Goal: Transaction & Acquisition: Purchase product/service

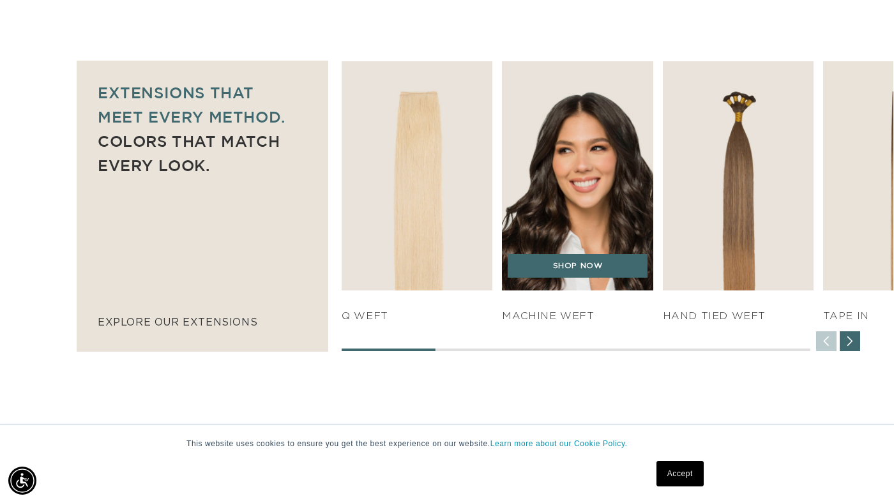
scroll to position [0, 1607]
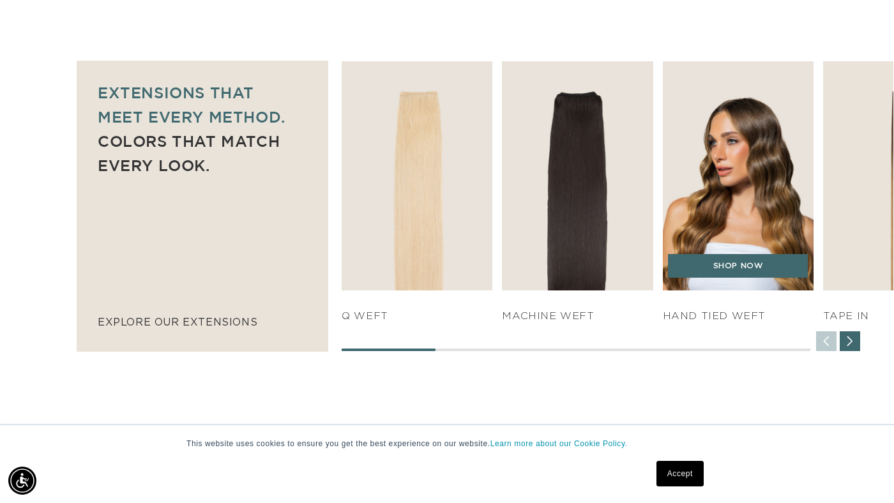
click at [748, 129] on img "3 / 7" at bounding box center [738, 176] width 158 height 241
click at [704, 271] on link "SHOP NOW" at bounding box center [738, 266] width 140 height 24
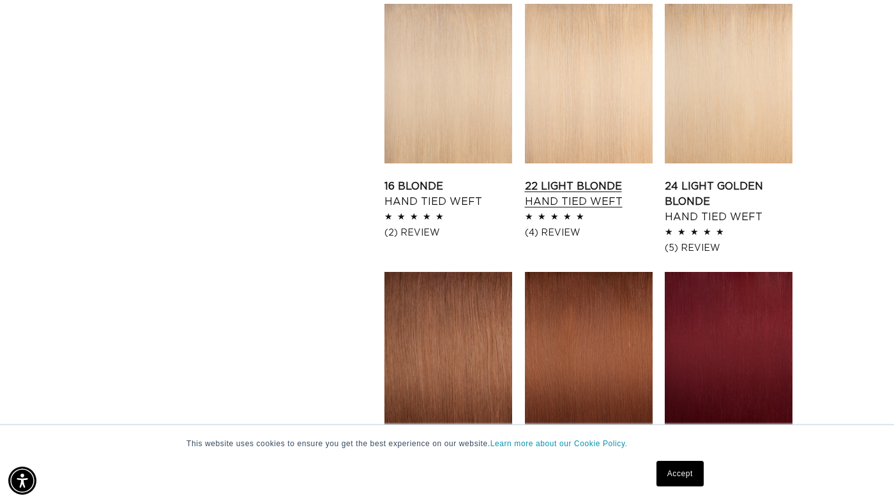
scroll to position [1064, 0]
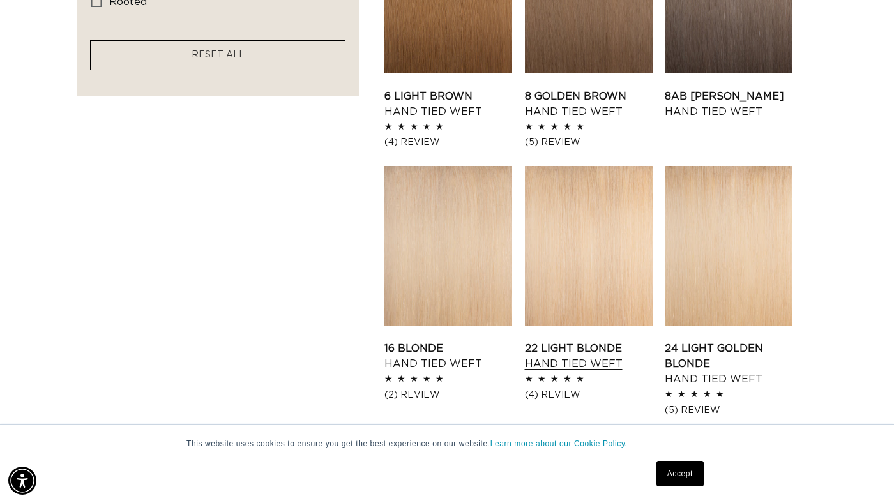
click at [544, 341] on link "22 Light Blonde Hand Tied Weft" at bounding box center [589, 356] width 128 height 31
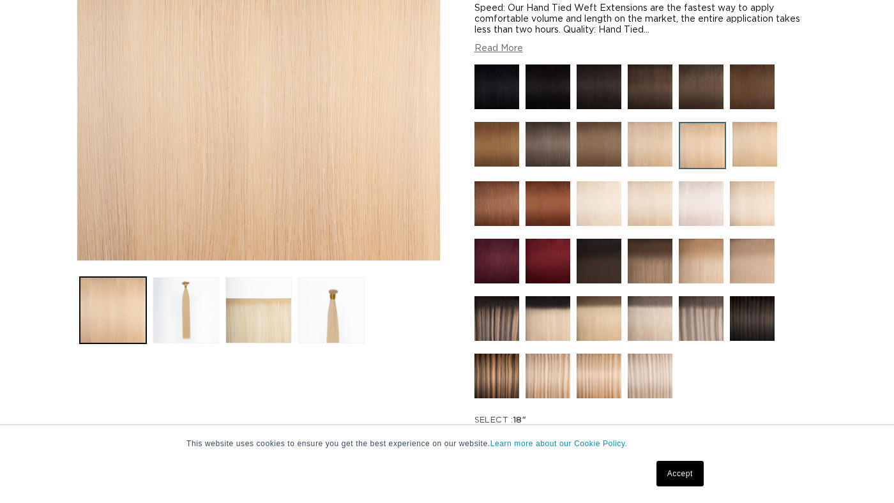
scroll to position [384, 0]
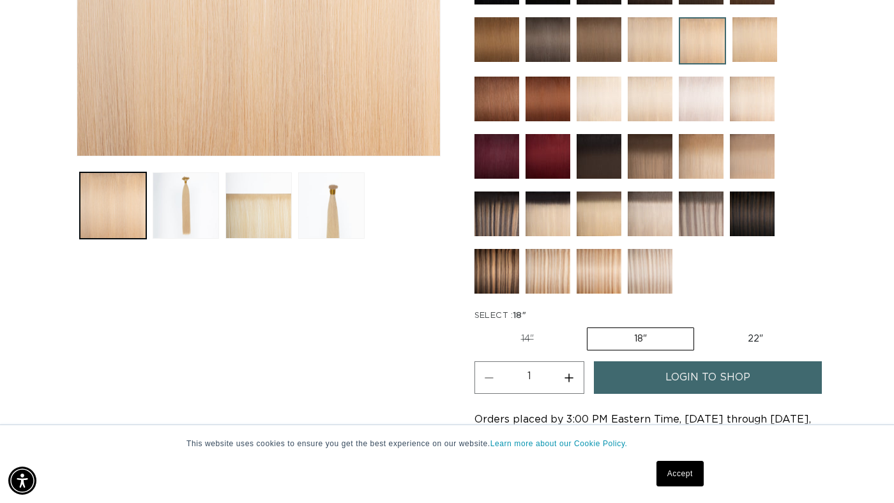
drag, startPoint x: 595, startPoint y: 107, endPoint x: 613, endPoint y: 238, distance: 132.1
click at [596, 107] on img at bounding box center [599, 99] width 45 height 45
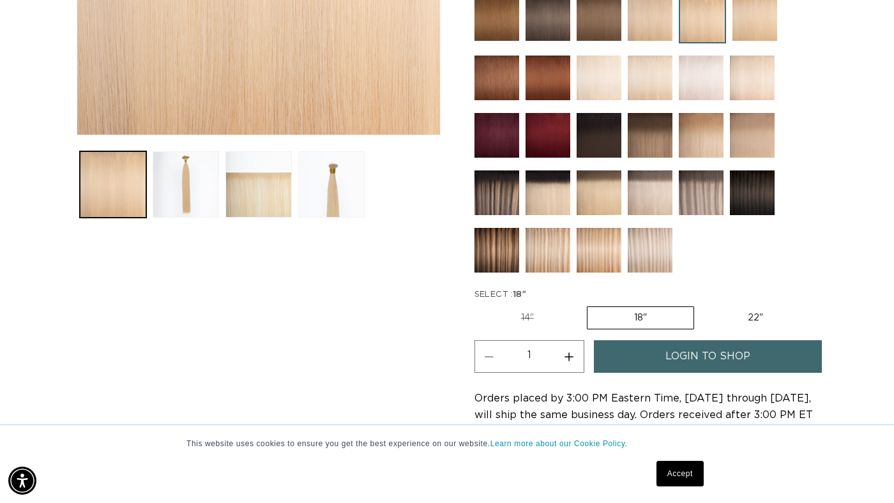
scroll to position [455, 0]
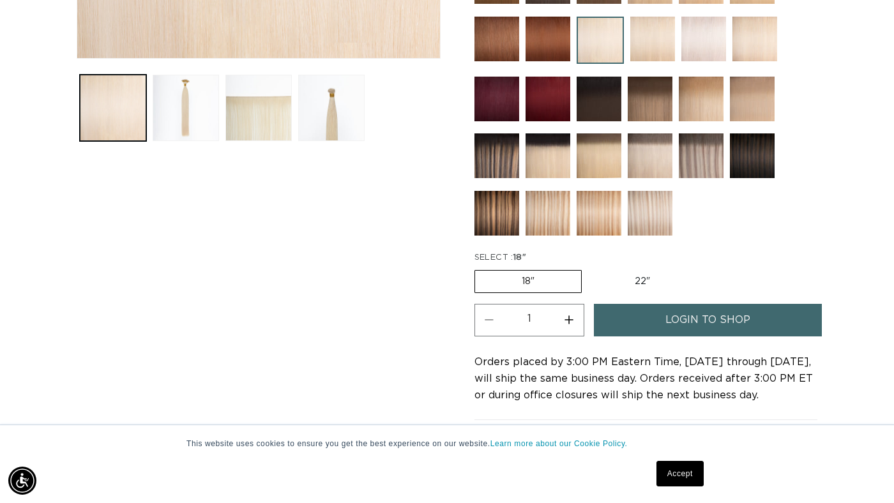
scroll to position [483, 0]
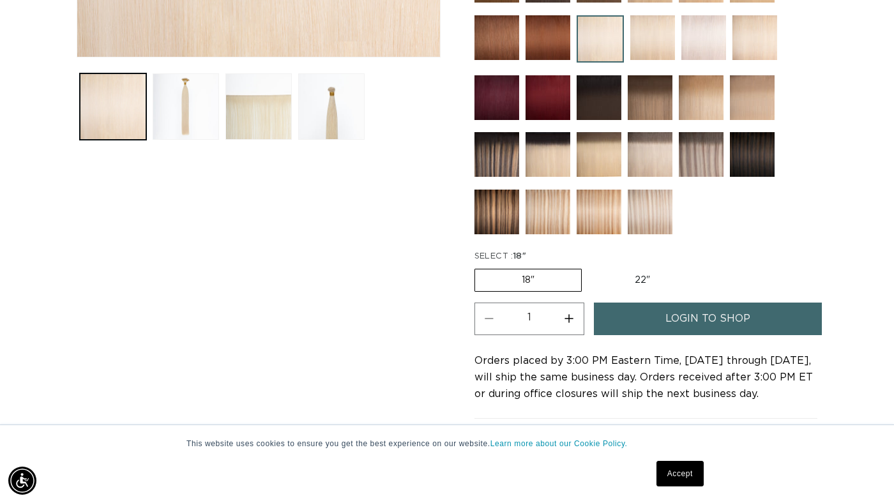
click at [651, 280] on label "22" Variant sold out or unavailable" at bounding box center [642, 281] width 109 height 22
click at [589, 267] on input "22" Variant sold out or unavailable" at bounding box center [588, 266] width 1 height 1
radio input "true"
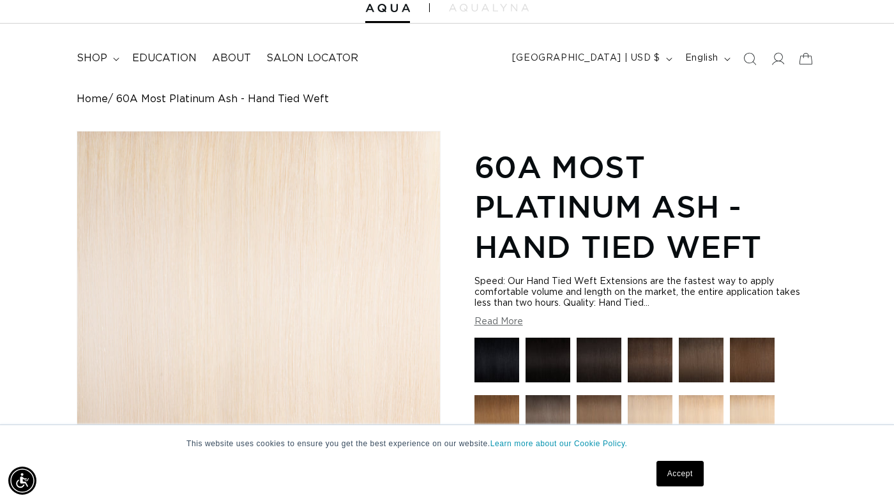
scroll to position [0, 803]
